Goal: Find specific page/section: Find specific page/section

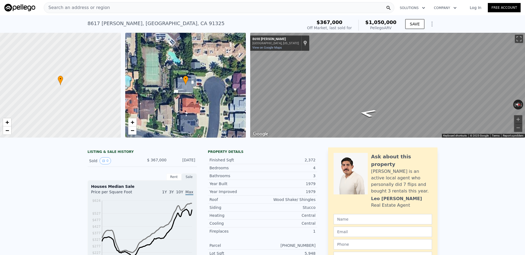
click at [227, 7] on div "Search an address or region" at bounding box center [219, 7] width 351 height 11
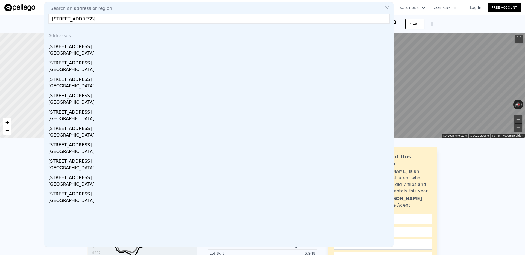
type input "[STREET_ADDRESS]"
click at [88, 47] on div "[STREET_ADDRESS]" at bounding box center [219, 45] width 343 height 9
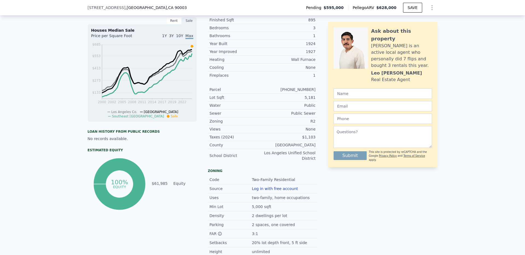
scroll to position [29, 0]
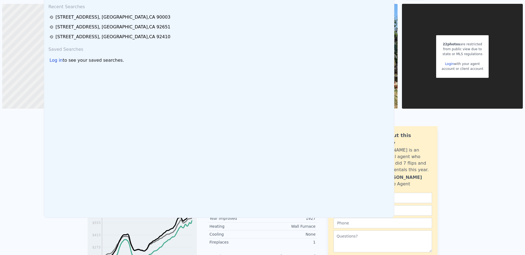
scroll to position [0, 0]
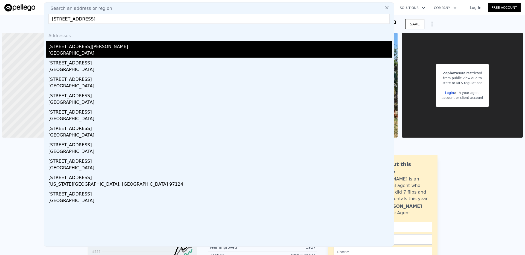
type input "[STREET_ADDRESS]"
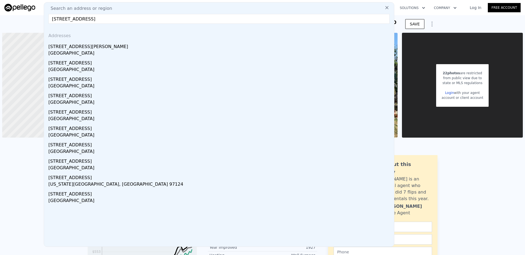
click at [101, 49] on div "[STREET_ADDRESS][PERSON_NAME]" at bounding box center [219, 45] width 343 height 9
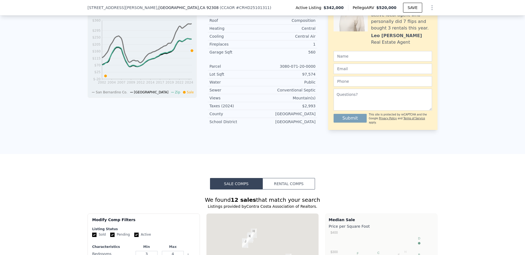
scroll to position [372, 0]
